Goal: Task Accomplishment & Management: Complete application form

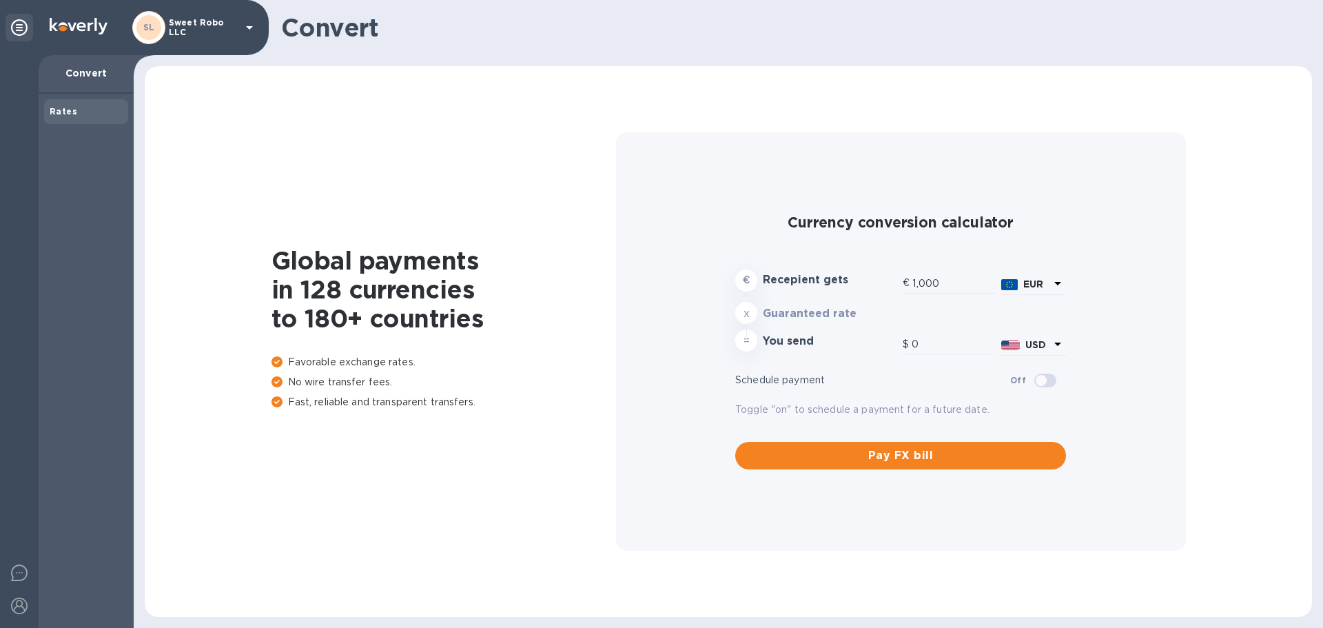
type input "1,178.88"
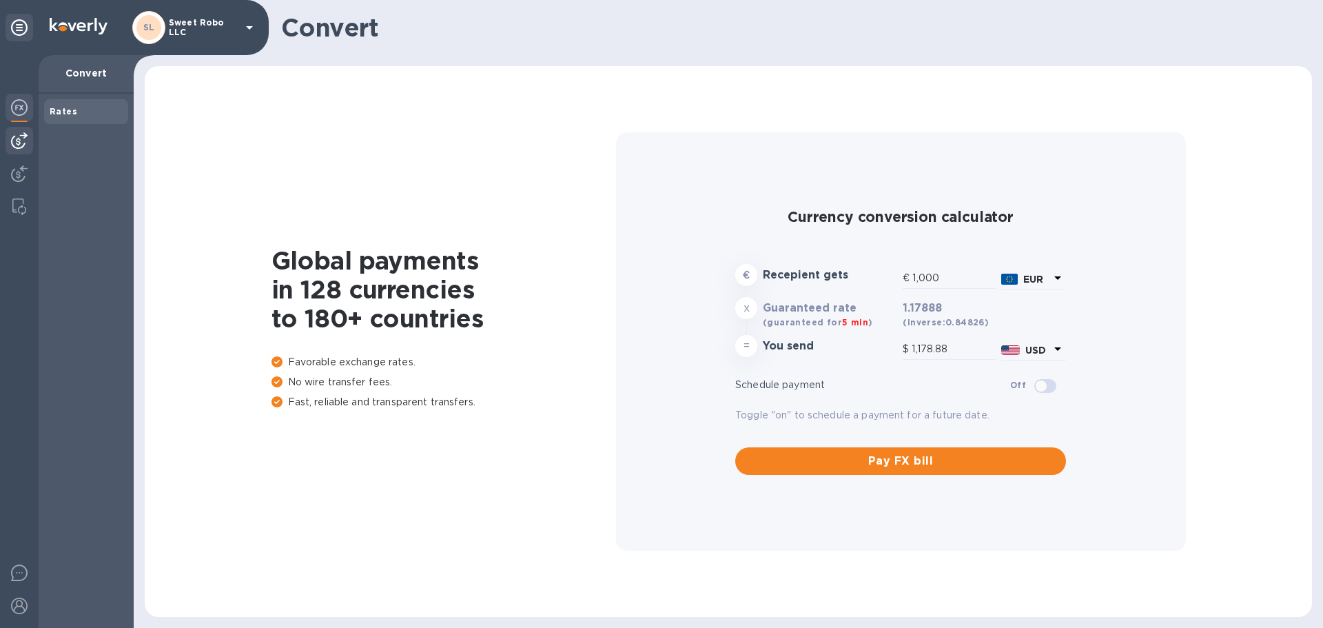
click at [21, 134] on img at bounding box center [19, 140] width 17 height 17
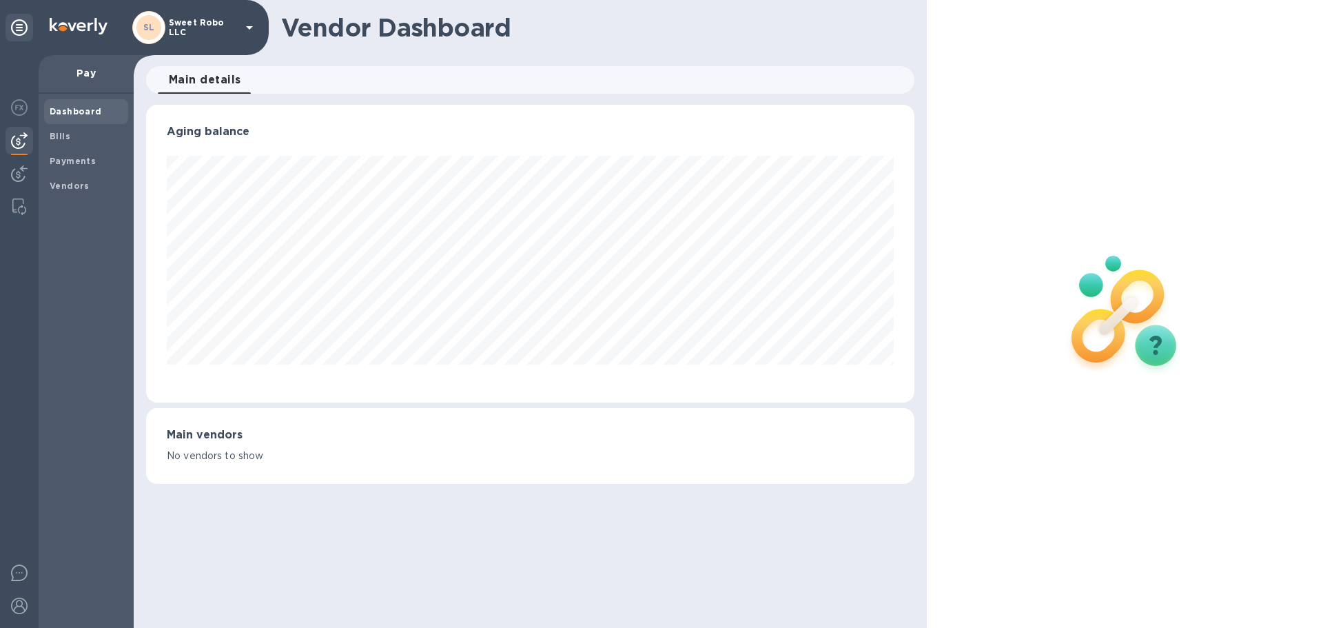
scroll to position [298, 768]
click at [86, 163] on b "Payments" at bounding box center [73, 161] width 46 height 10
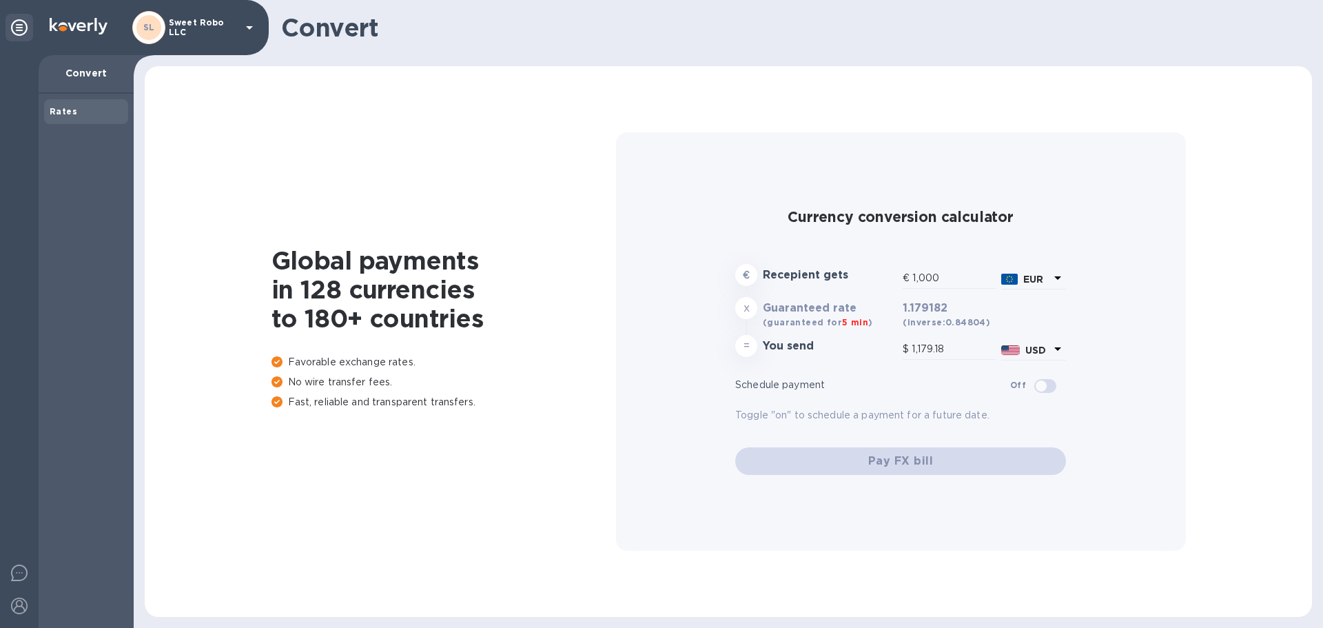
type input "1,179.18"
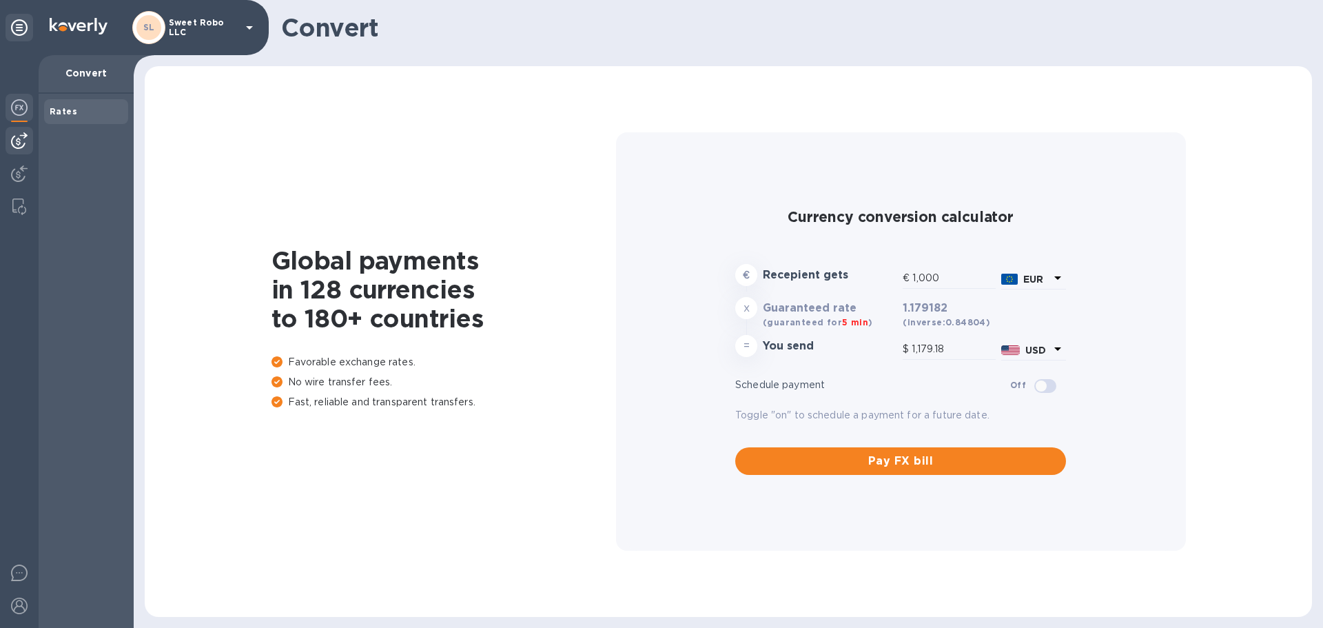
click at [20, 136] on img at bounding box center [19, 140] width 17 height 17
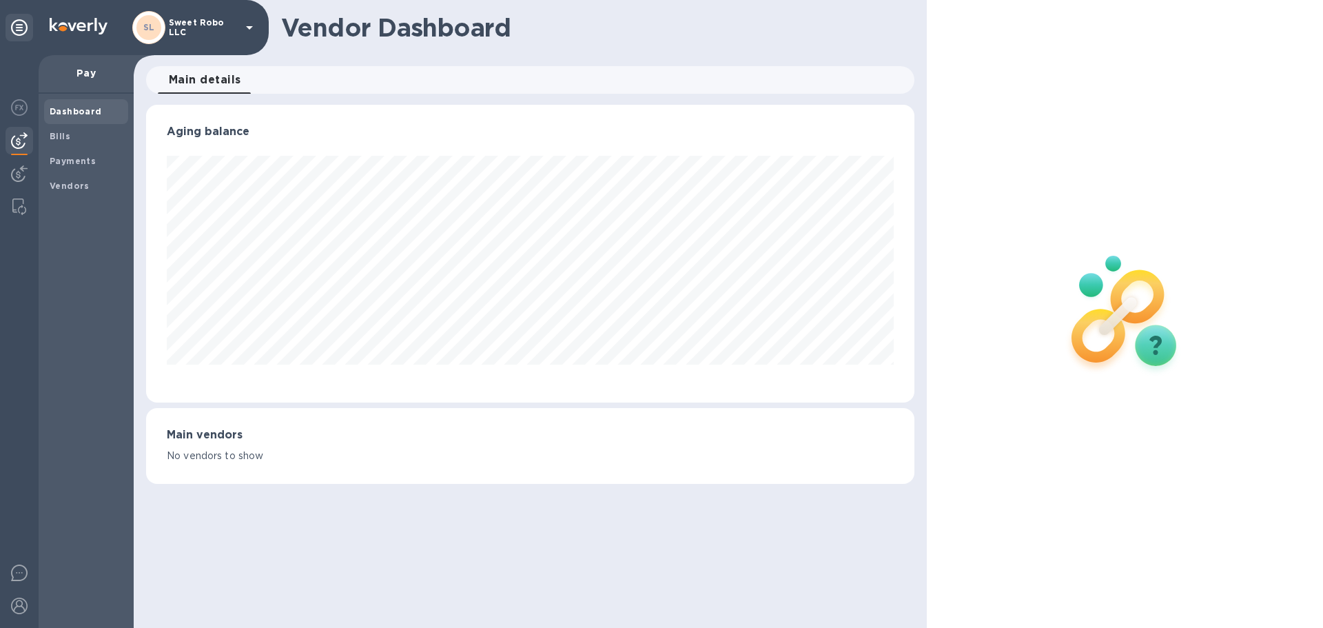
scroll to position [298, 768]
click at [64, 137] on b "Bills" at bounding box center [60, 136] width 21 height 10
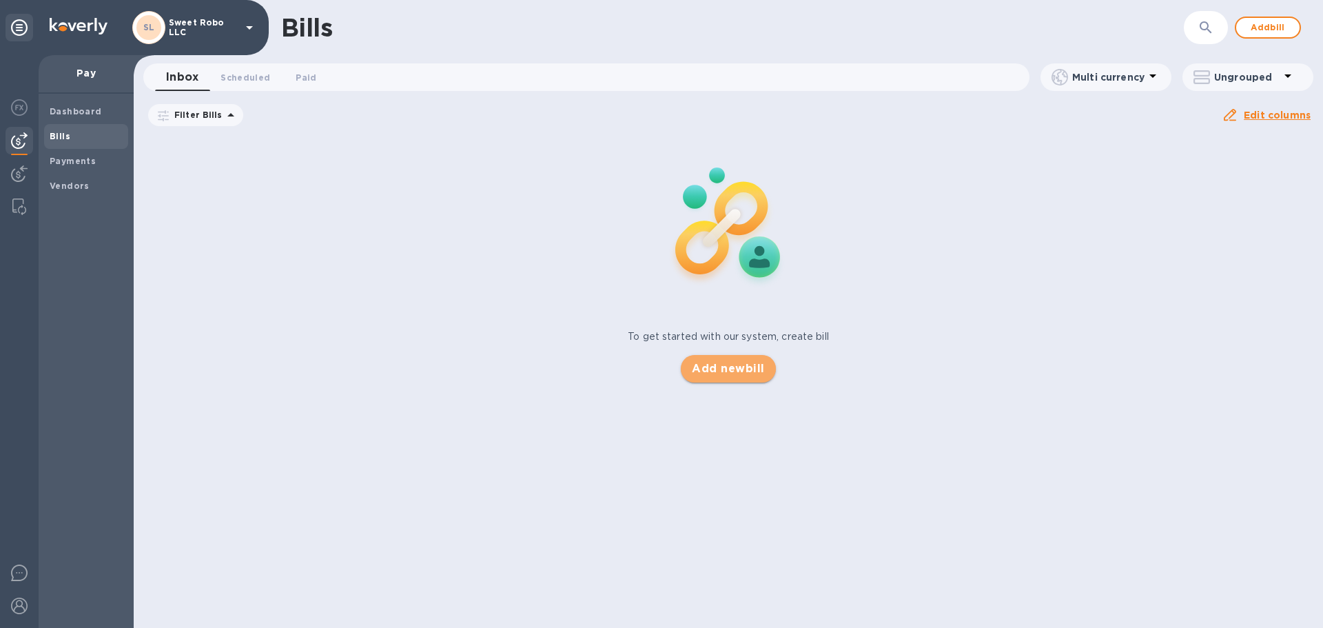
click at [751, 378] on button "Add new bill" at bounding box center [728, 369] width 94 height 28
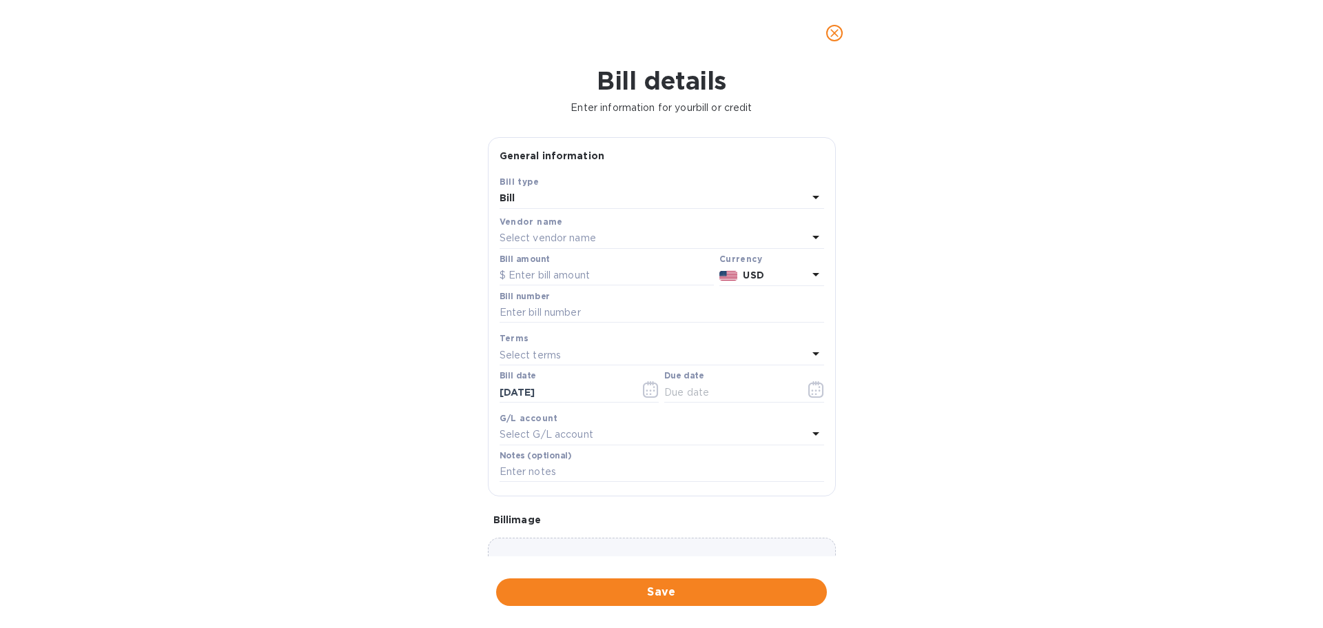
click at [576, 239] on p "Select vendor name" at bounding box center [548, 238] width 96 height 14
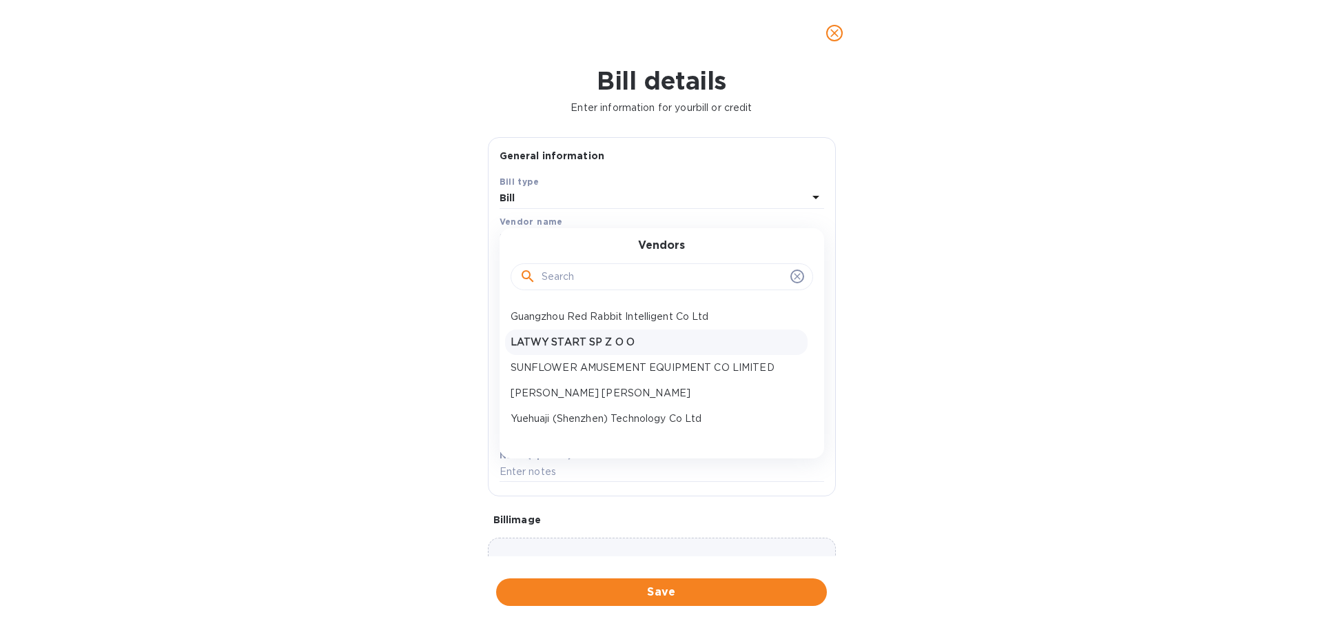
click at [593, 342] on p "LATWY START SP Z O O" at bounding box center [656, 342] width 291 height 14
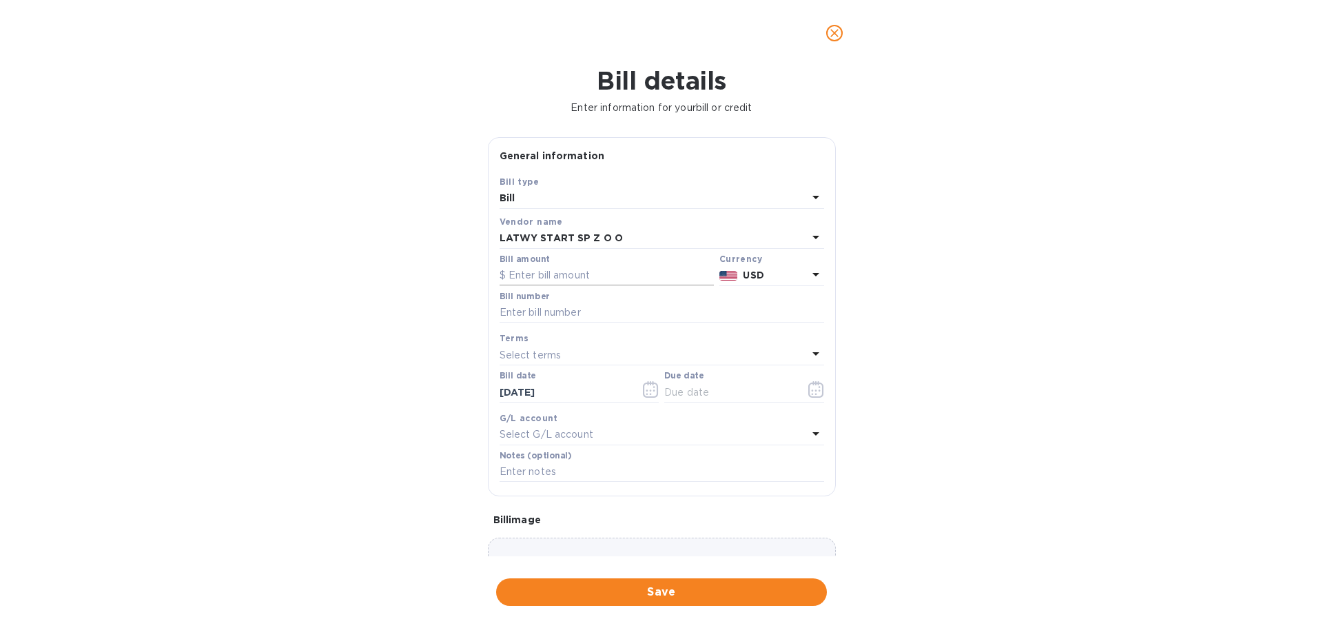
click at [558, 278] on input "text" at bounding box center [607, 275] width 214 height 21
type input "3,040"
click at [559, 309] on input "text" at bounding box center [662, 312] width 325 height 21
type input "2"
click at [566, 362] on div "Select terms" at bounding box center [654, 354] width 308 height 19
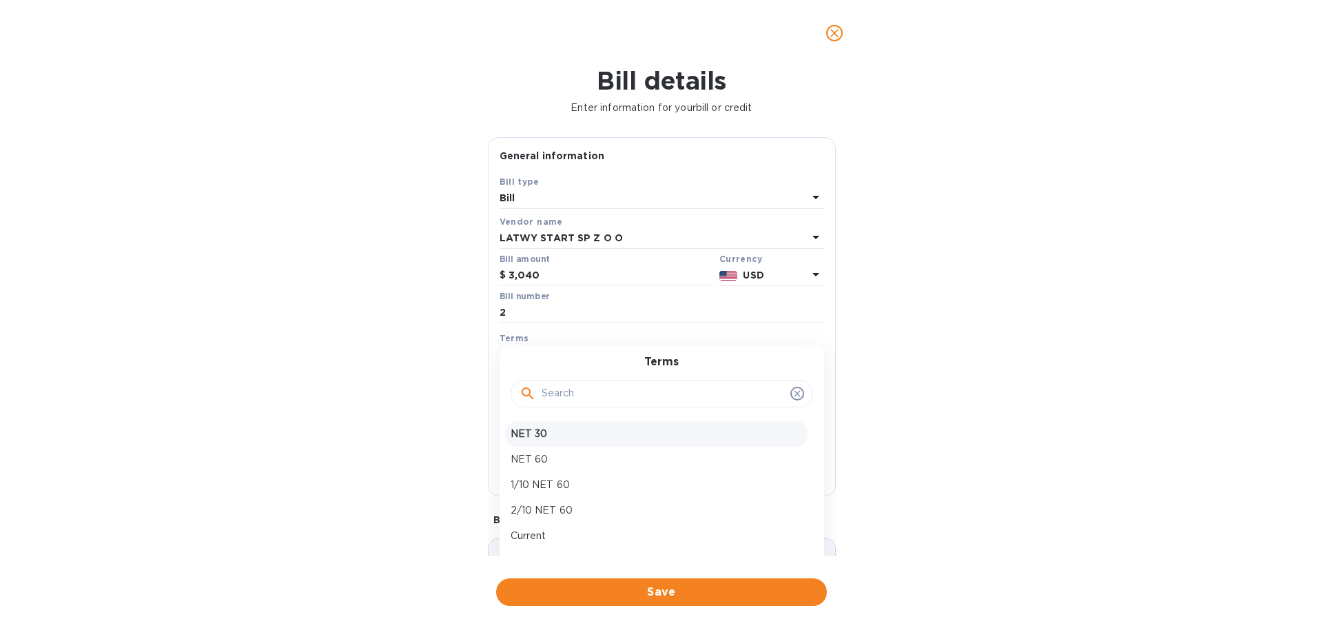
click at [566, 433] on p "NET 30" at bounding box center [656, 434] width 291 height 14
click at [540, 338] on div "Terms" at bounding box center [662, 338] width 325 height 14
click at [542, 351] on div "NET 30" at bounding box center [654, 354] width 308 height 19
click at [553, 535] on p "Current" at bounding box center [656, 536] width 291 height 14
click at [697, 390] on input "08/23/2025" at bounding box center [729, 392] width 130 height 21
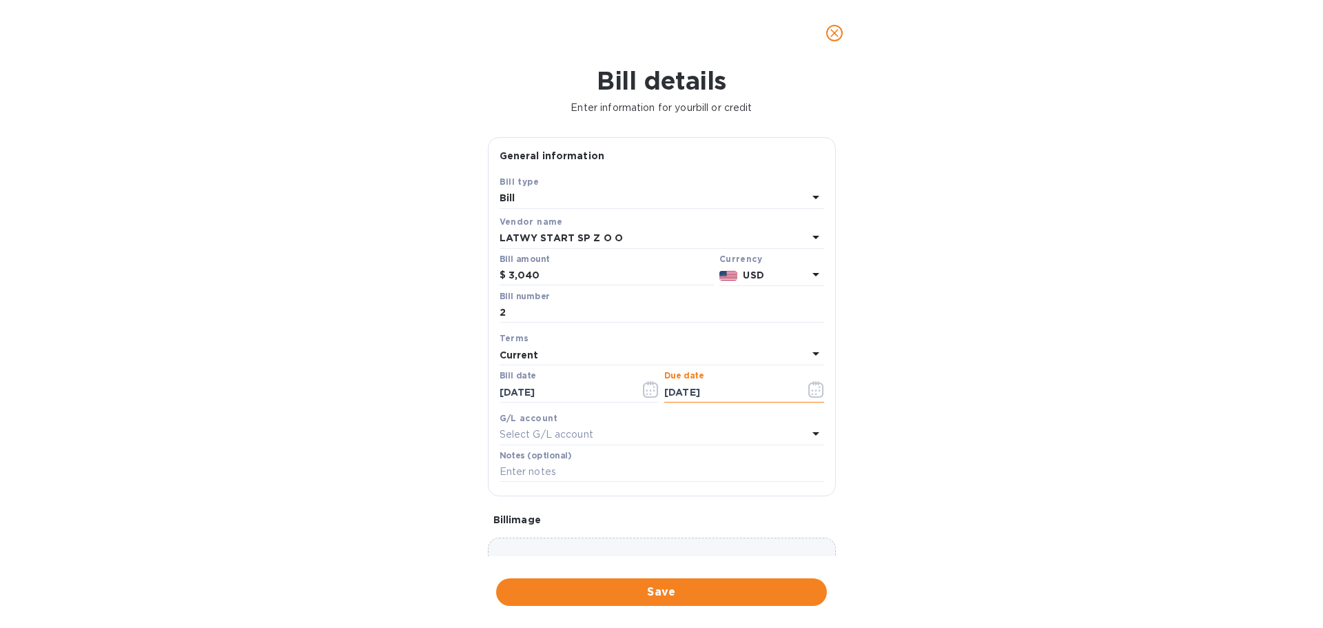
click at [808, 391] on icon "button" at bounding box center [816, 389] width 16 height 17
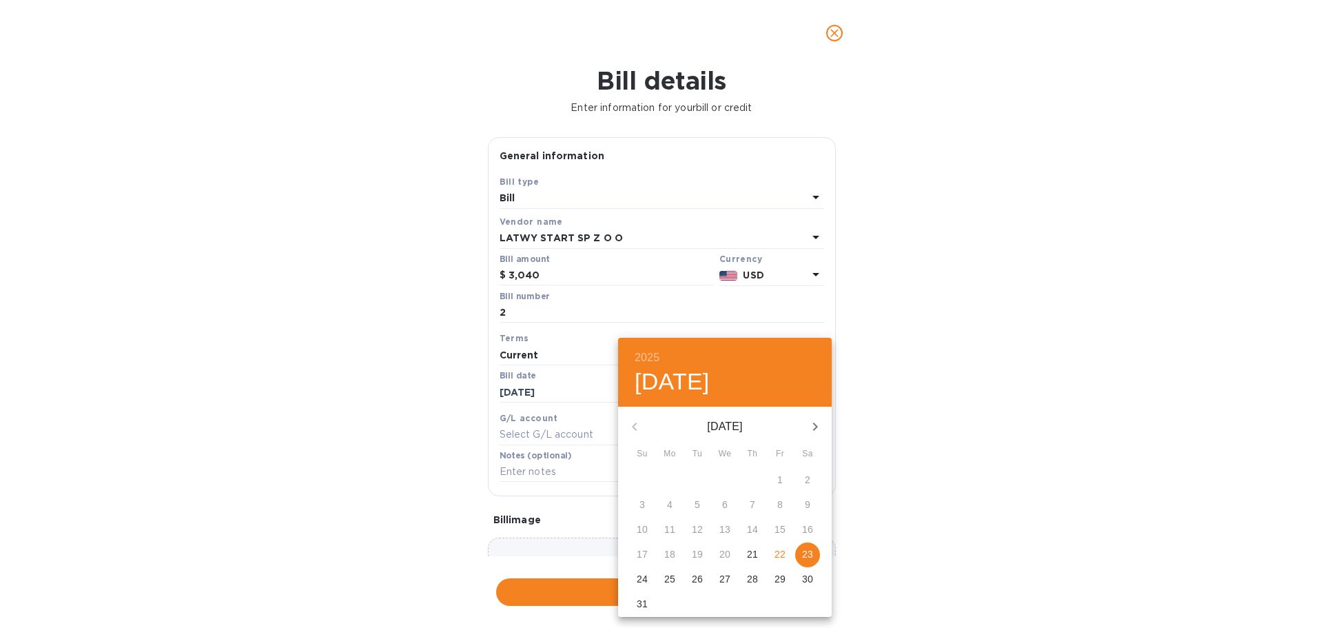
click at [782, 559] on p "22" at bounding box center [780, 554] width 11 height 14
type input "08/22/2025"
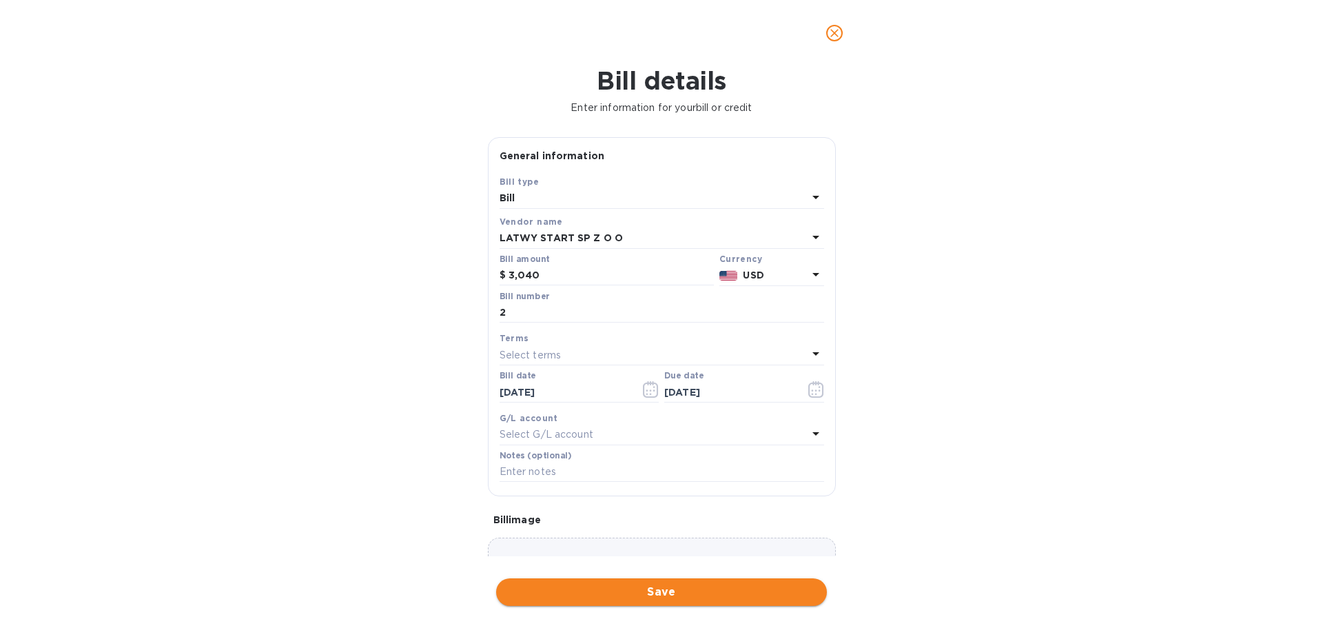
click at [655, 590] on span "Save" at bounding box center [661, 592] width 309 height 17
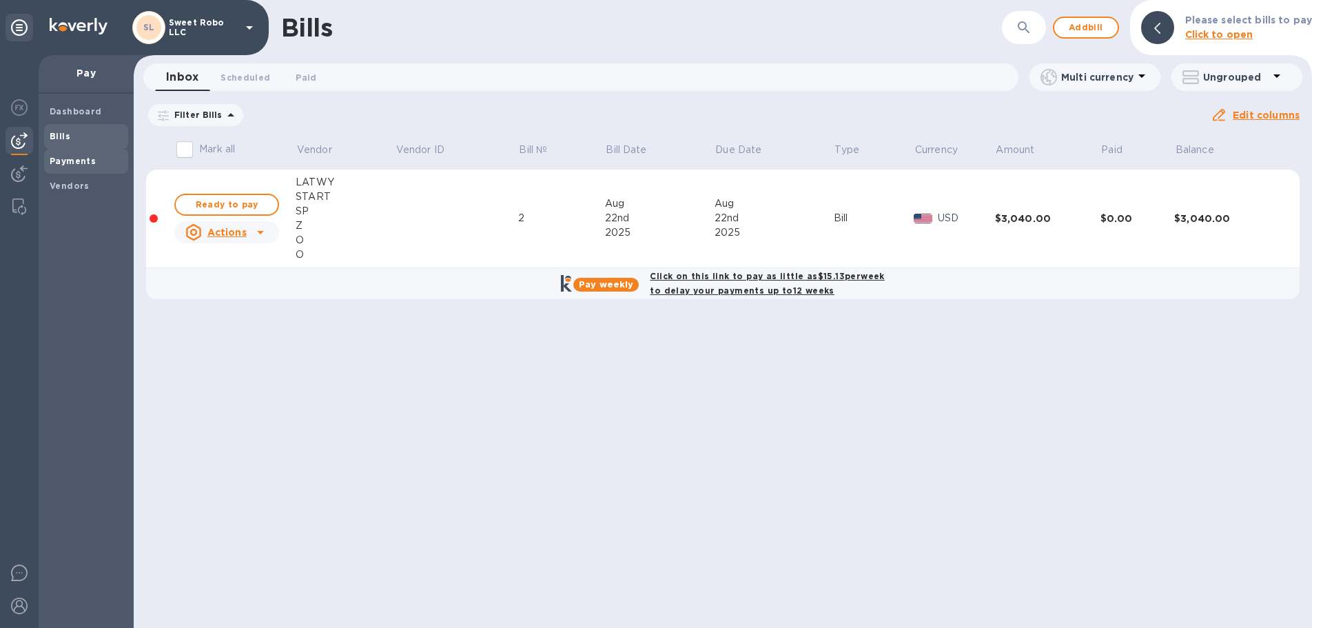
click at [78, 168] on div "Payments" at bounding box center [86, 161] width 84 height 25
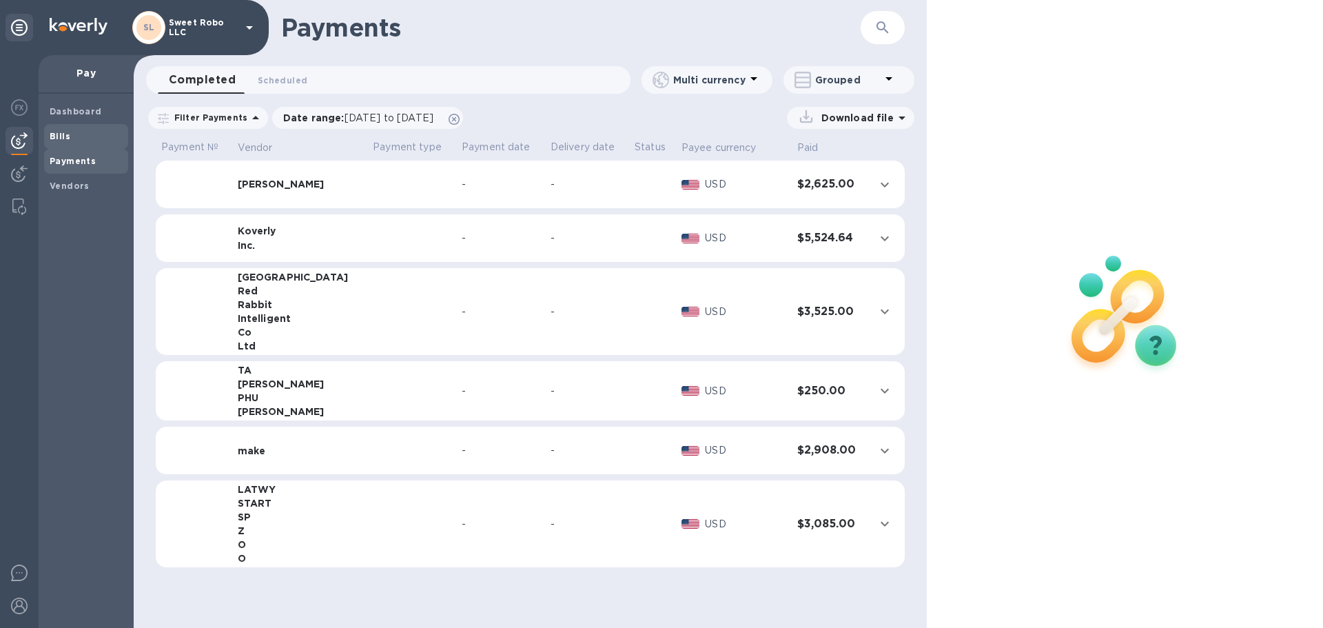
click at [77, 137] on span "Bills" at bounding box center [86, 137] width 73 height 14
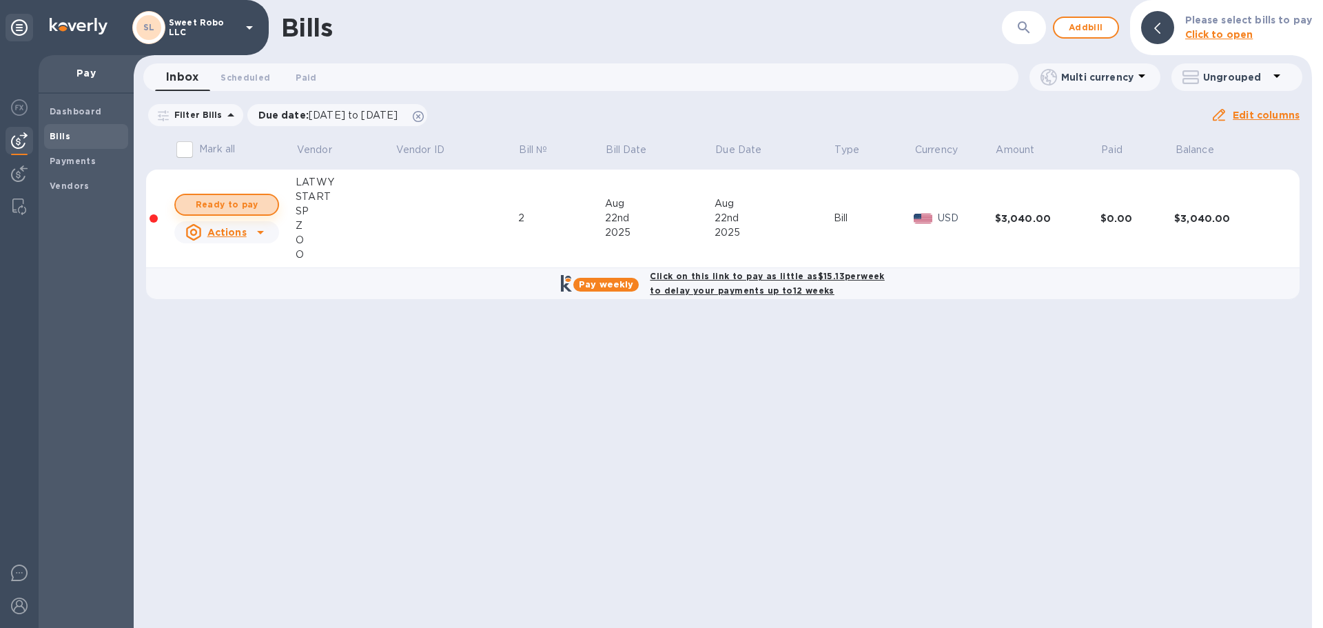
click at [261, 203] on span "Ready to pay" at bounding box center [227, 204] width 80 height 17
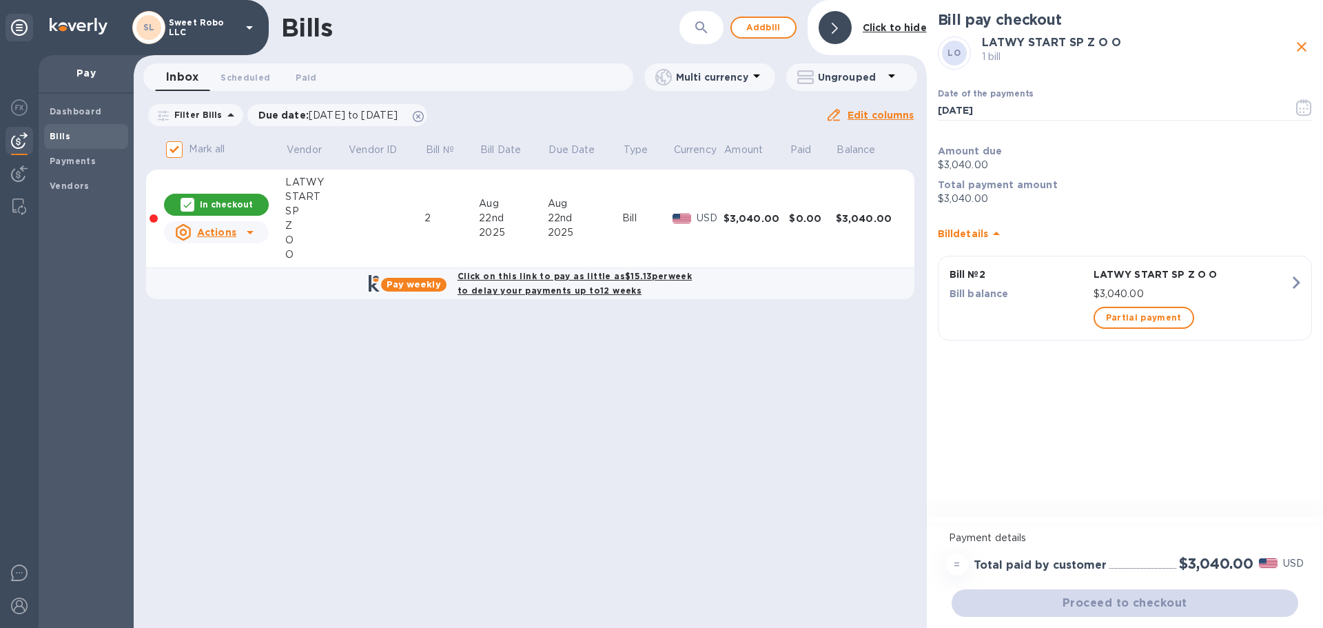
drag, startPoint x: 1171, startPoint y: 366, endPoint x: 1116, endPoint y: 491, distance: 136.1
click at [1116, 491] on div "Bill pay checkout LO LATWY START SP Z O O 1 bill Date of the payments 08/22/202…" at bounding box center [1125, 260] width 396 height 520
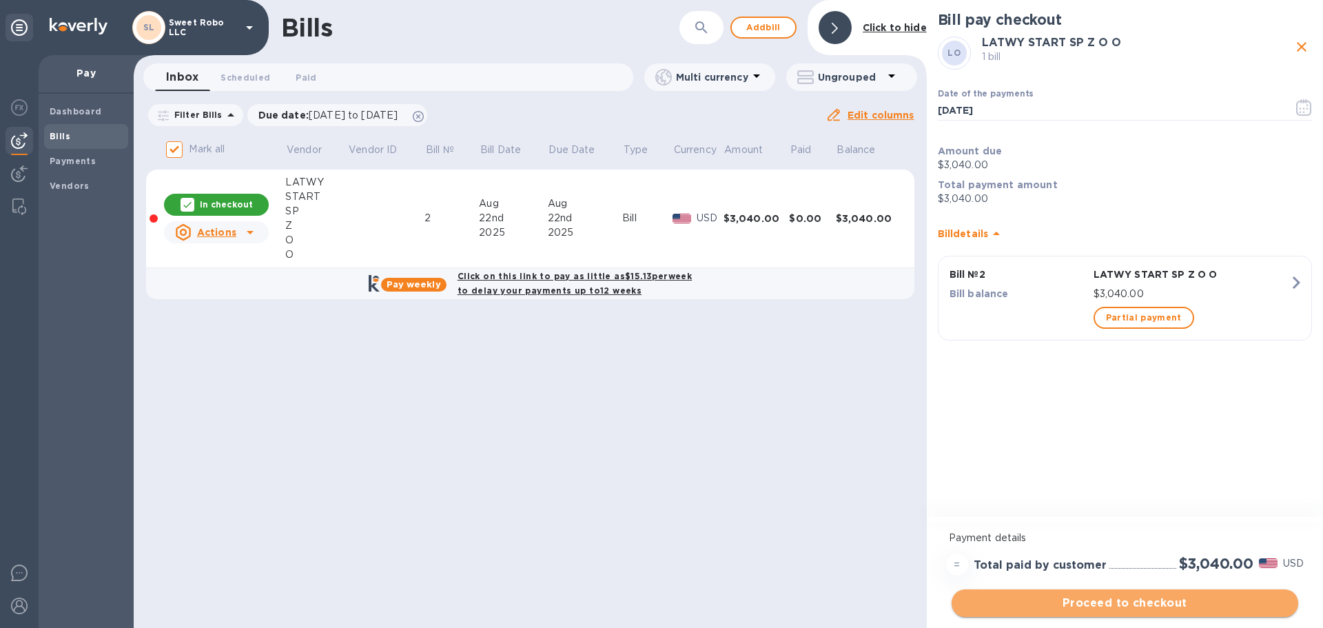
click at [1101, 603] on span "Proceed to checkout" at bounding box center [1125, 603] width 325 height 17
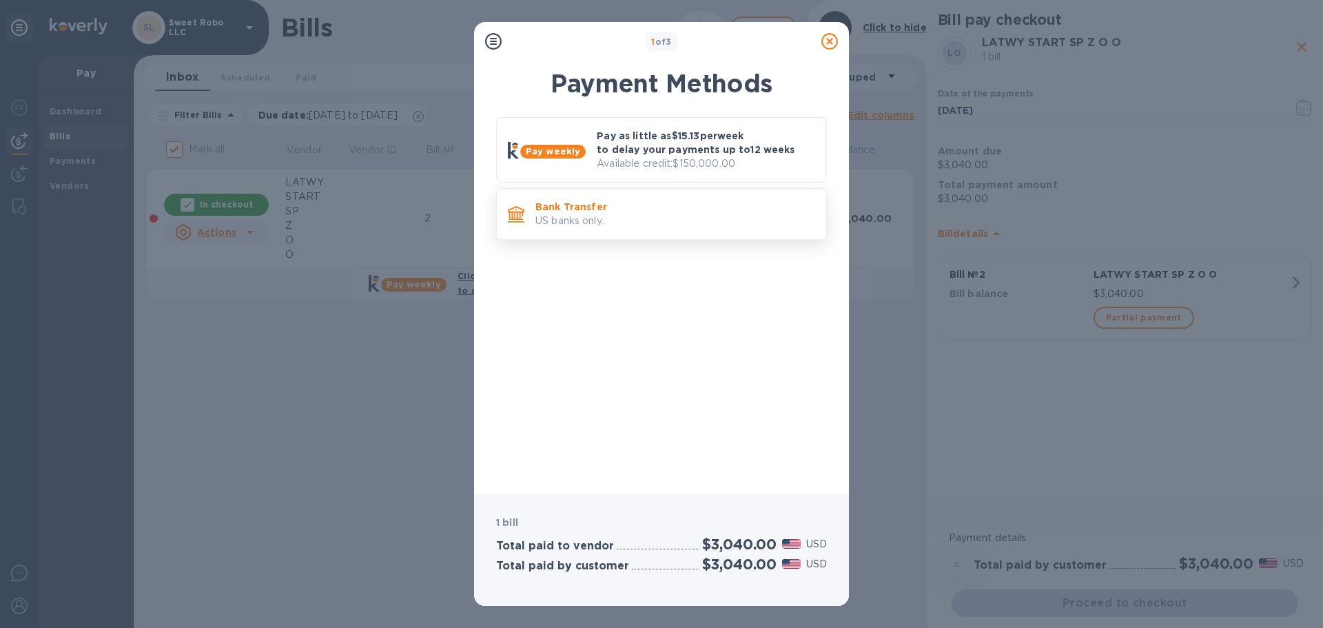
click at [604, 207] on p "Bank Transfer" at bounding box center [675, 207] width 280 height 14
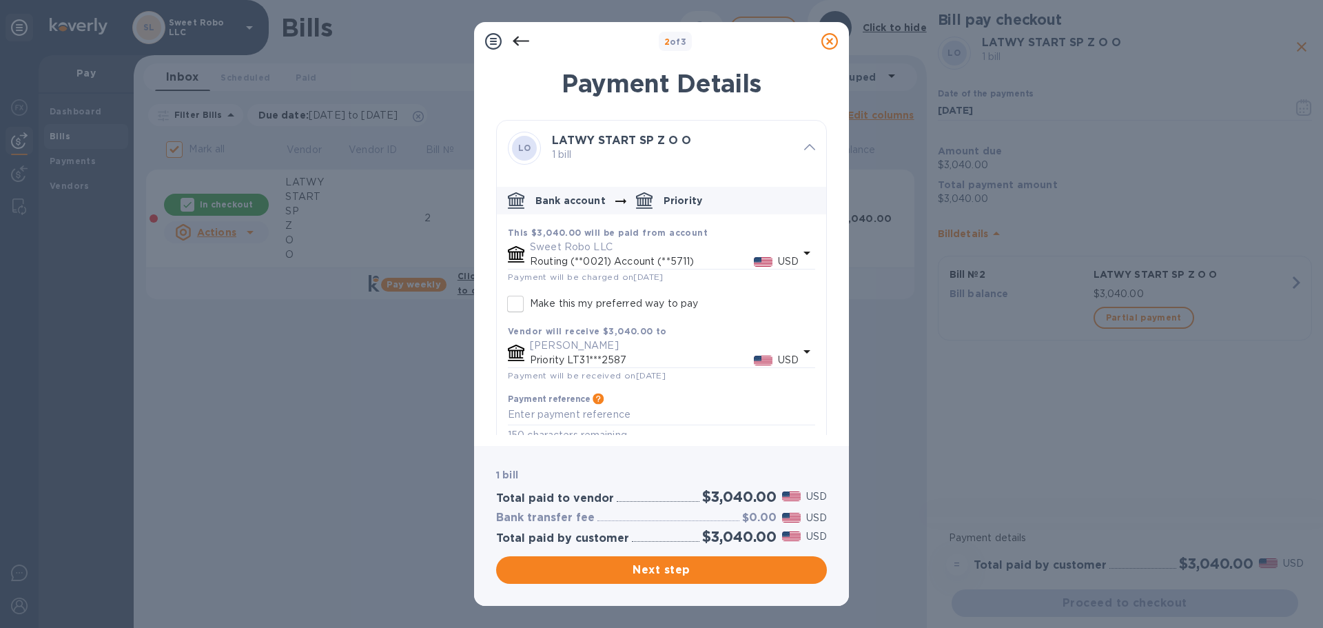
click at [622, 255] on p "Routing (**0021) Account (**5711)" at bounding box center [642, 261] width 224 height 14
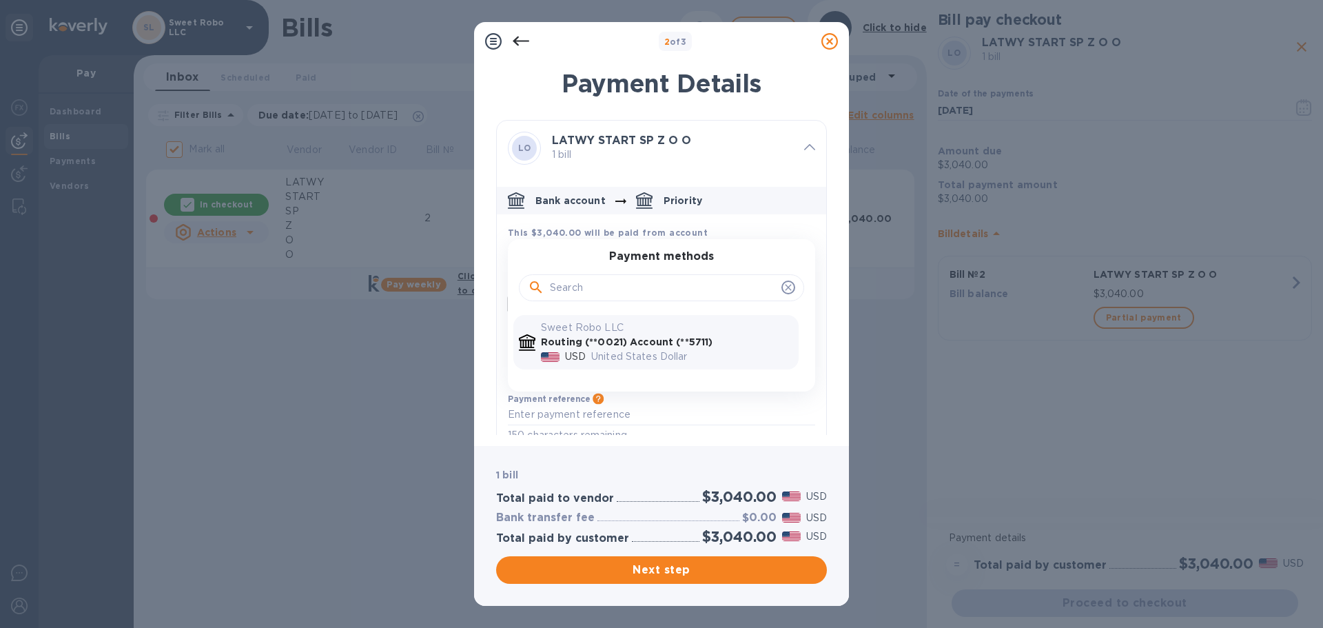
click at [655, 345] on b "Routing (**0021) Account (**5711)" at bounding box center [627, 341] width 172 height 11
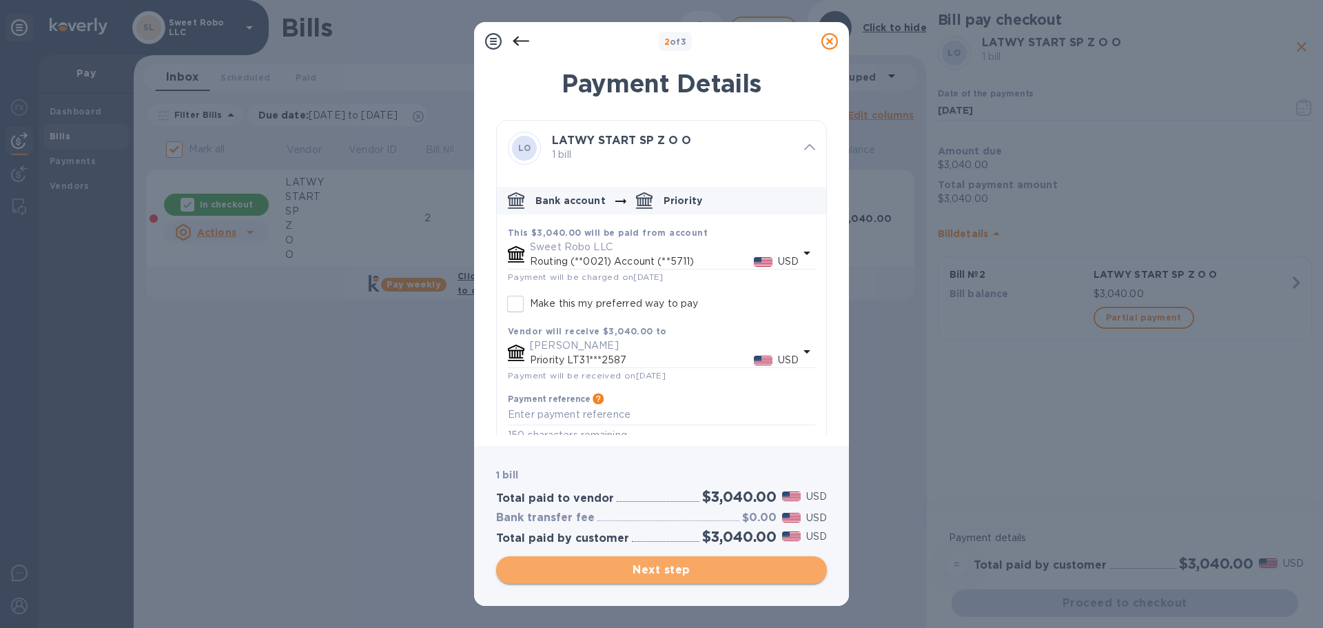
click at [651, 565] on span "Next step" at bounding box center [661, 570] width 309 height 17
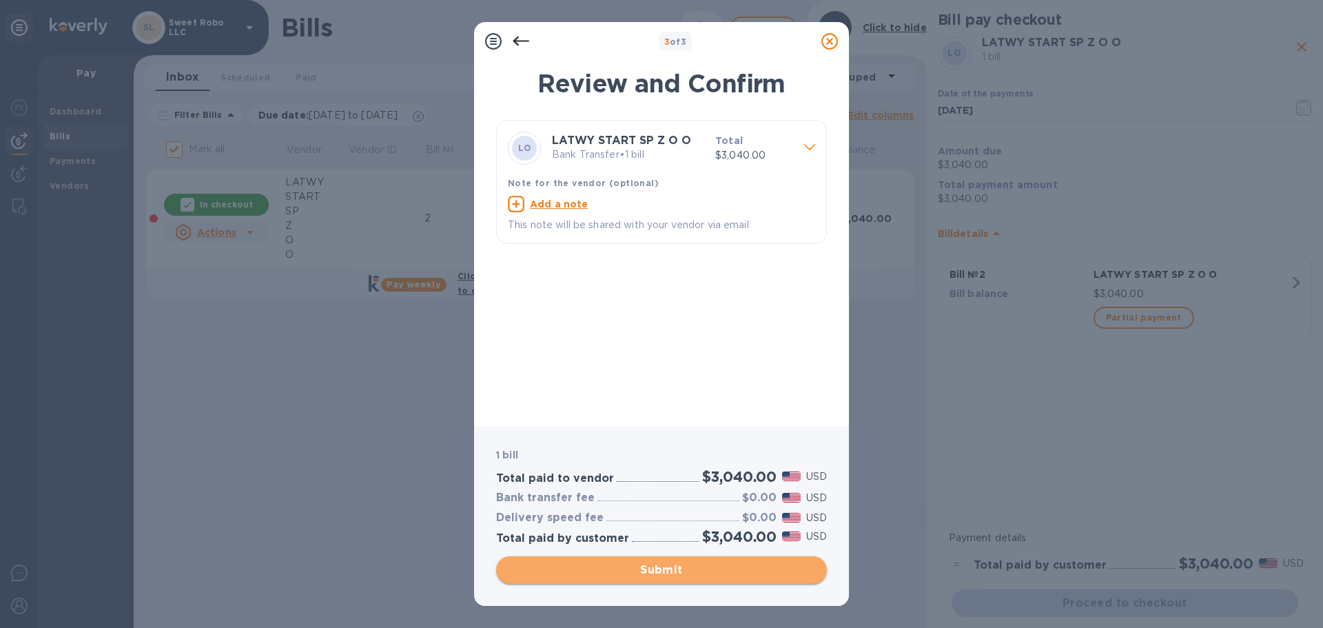
click at [675, 577] on span "Submit" at bounding box center [661, 570] width 309 height 17
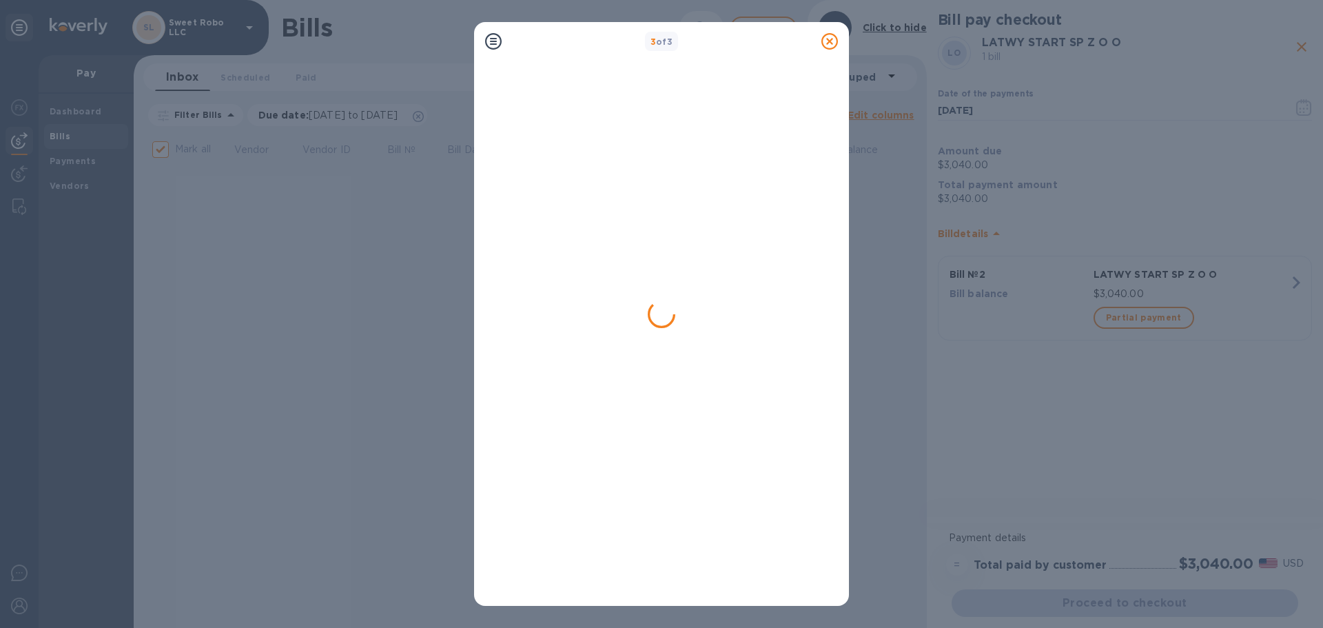
checkbox input "false"
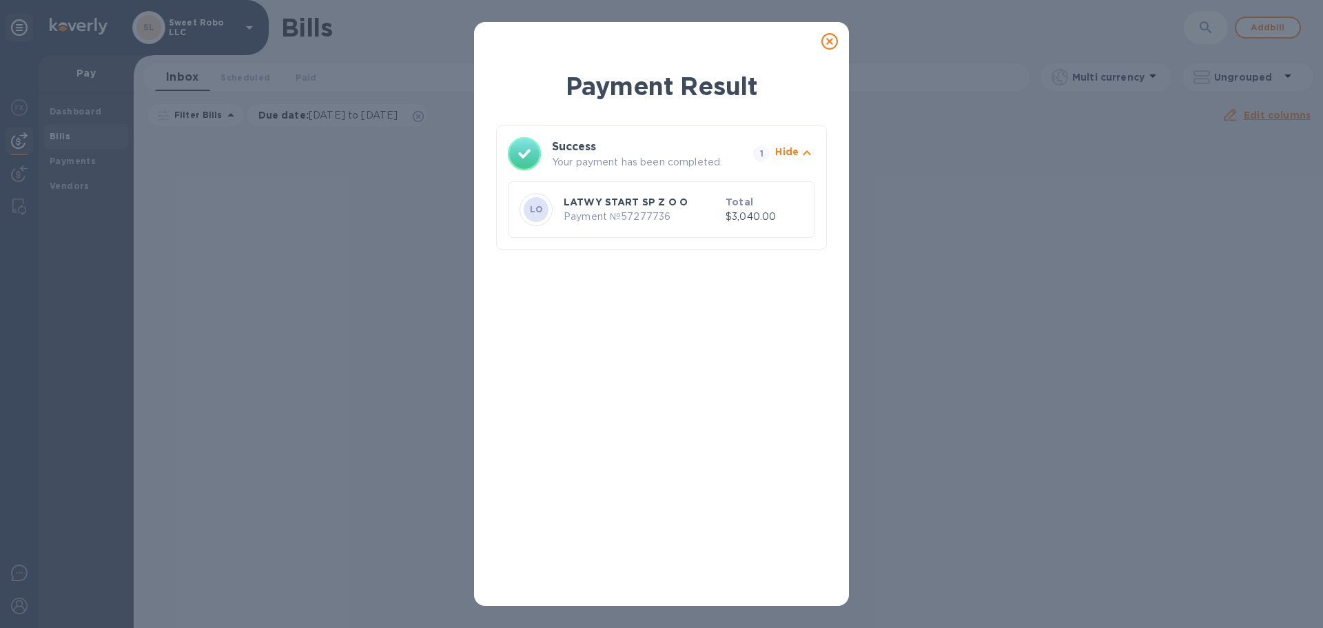
click at [834, 41] on icon at bounding box center [829, 41] width 17 height 17
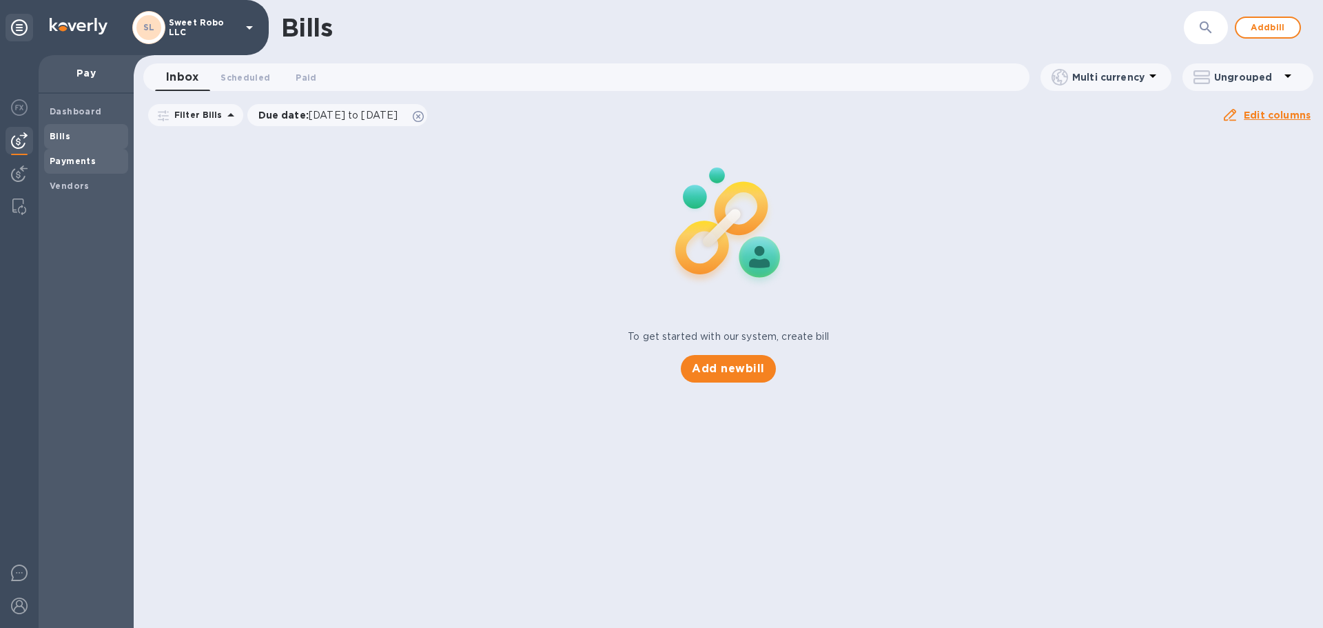
click at [73, 158] on b "Payments" at bounding box center [73, 161] width 46 height 10
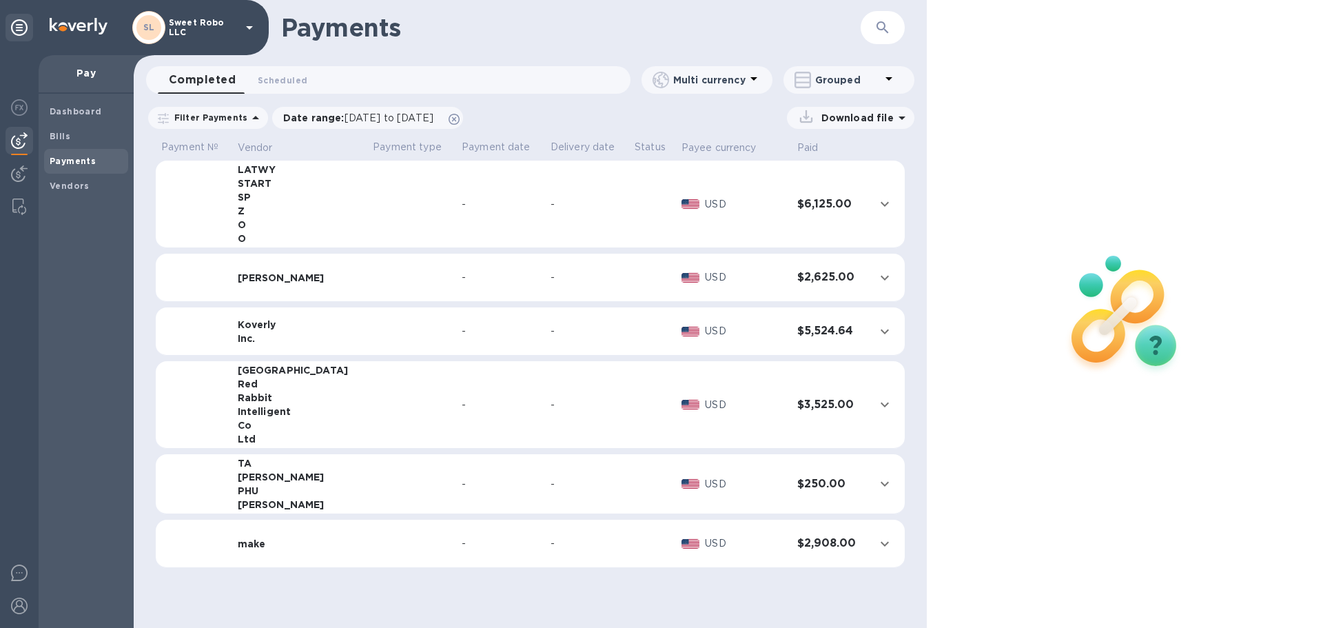
click at [236, 119] on p "Filter Payments" at bounding box center [208, 118] width 79 height 12
click at [843, 83] on p "Grouped" at bounding box center [847, 80] width 65 height 14
click at [850, 119] on li "Separate all payments" at bounding box center [858, 116] width 150 height 44
